Goal: Transaction & Acquisition: Purchase product/service

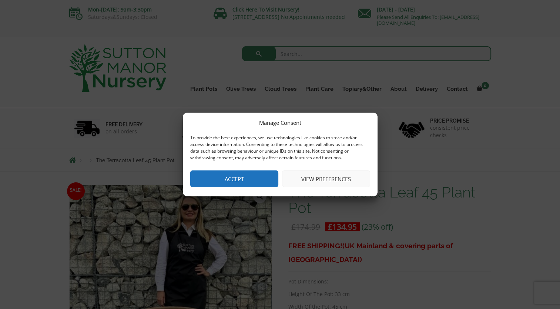
click at [316, 177] on button "View preferences" at bounding box center [326, 178] width 88 height 17
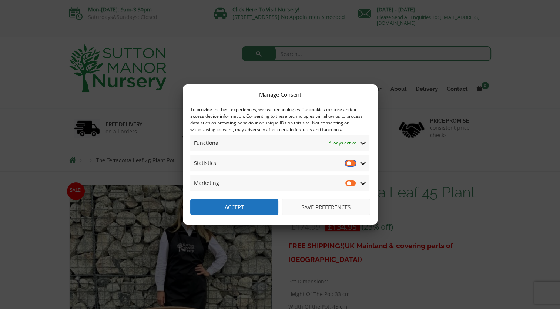
click at [348, 160] on input "Statistics" at bounding box center [350, 162] width 11 height 7
checkbox input "true"
click at [351, 181] on input "Marketing" at bounding box center [350, 182] width 11 height 7
checkbox input "true"
click at [348, 164] on input "Statistics" at bounding box center [350, 162] width 11 height 7
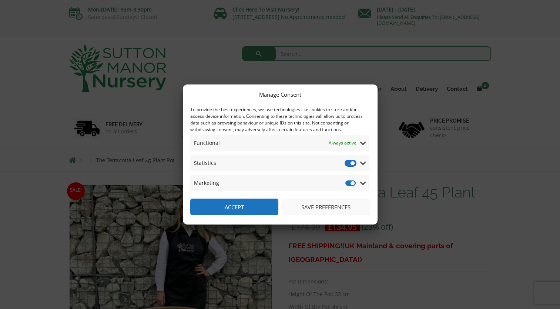
checkbox input "false"
click at [349, 183] on input "Marketing" at bounding box center [350, 182] width 11 height 7
checkbox input "false"
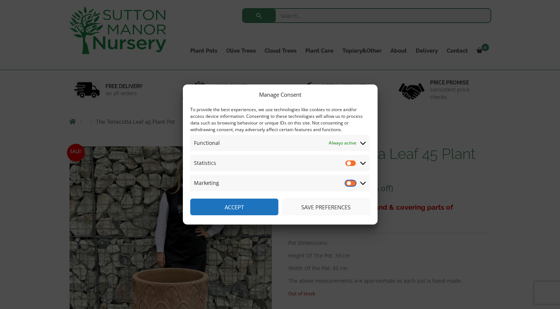
scroll to position [37, 0]
click at [348, 164] on input "Statistics" at bounding box center [350, 162] width 11 height 7
checkbox input "false"
click at [235, 203] on button "Accept" at bounding box center [234, 206] width 88 height 17
